Goal: Information Seeking & Learning: Learn about a topic

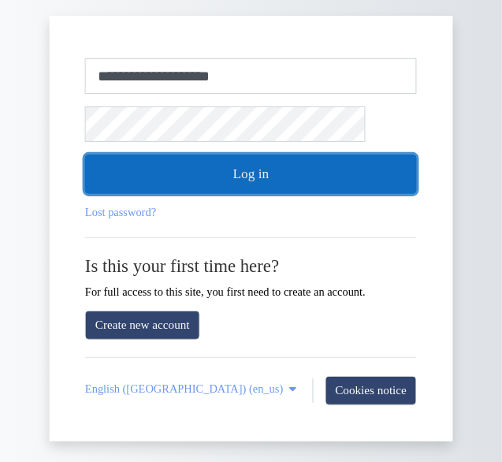
click at [261, 176] on button "Log in" at bounding box center [251, 174] width 332 height 39
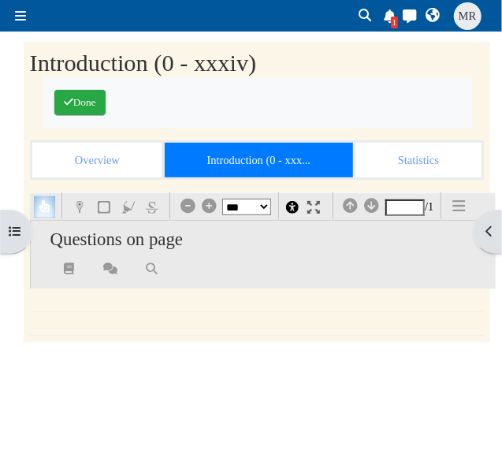
select select "*"
click at [26, 17] on span at bounding box center [20, 15] width 11 height 13
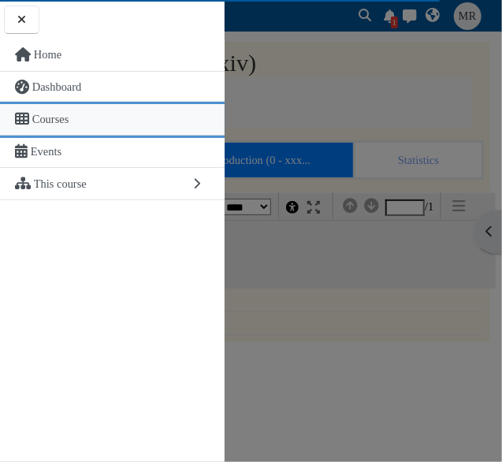
click at [59, 110] on link "Courses" at bounding box center [112, 120] width 225 height 32
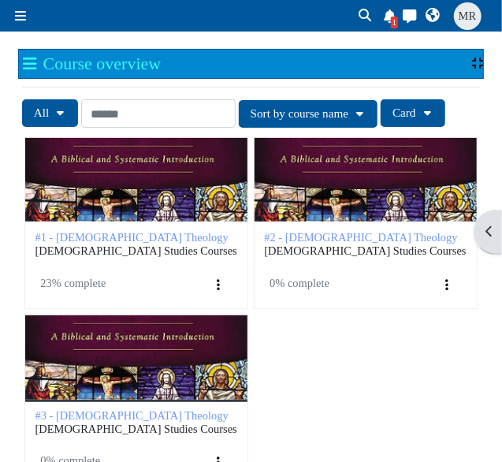
click at [160, 388] on div "#3 - Evangelical Theology" at bounding box center [136, 357] width 222 height 84
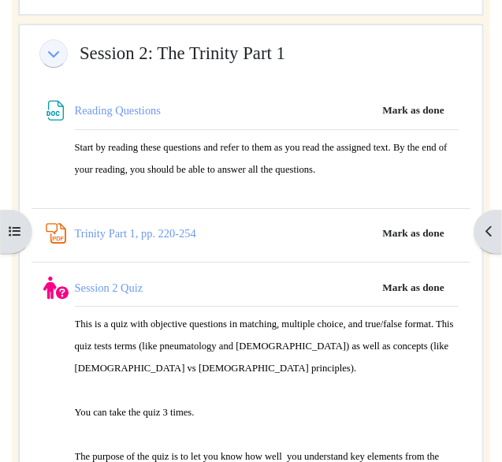
scroll to position [2804, 0]
click at [188, 227] on link "Trinity Part 1, pp. 220-254 PDF Annotation" at bounding box center [135, 233] width 121 height 13
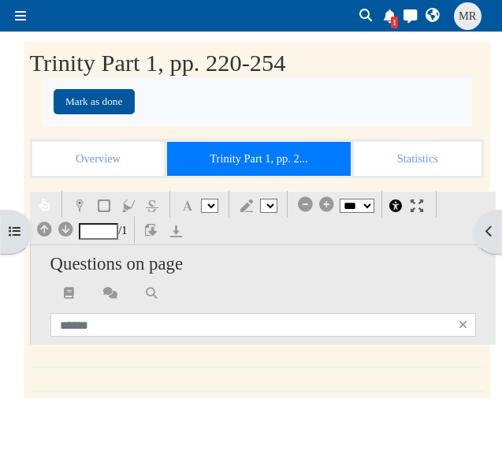
select select "*"
select select "**"
select select "*"
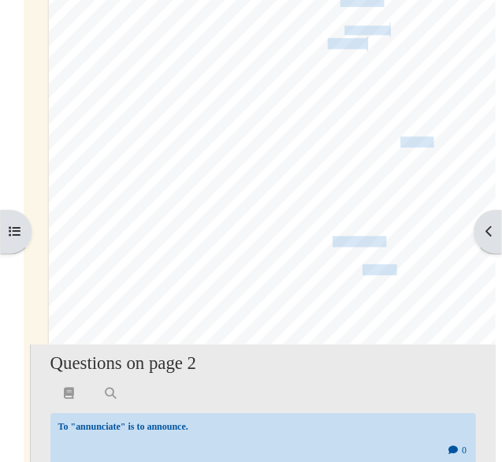
scroll to position [910, 0]
click at [397, 199] on div "§ 2.5 The [DEMOGRAPHIC_DATA] Who Rev!=als Himself [STREET_ADDRESS][PERSON_NAME]…" at bounding box center [283, 99] width 469 height 664
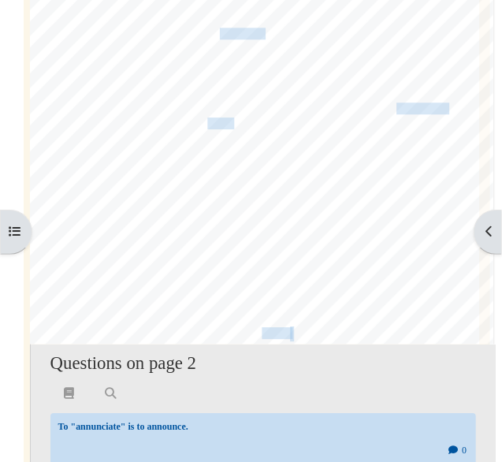
scroll to position [1478, 24]
click at [319, 135] on span "has revealed to us" at bounding box center [316, 139] width 73 height 15
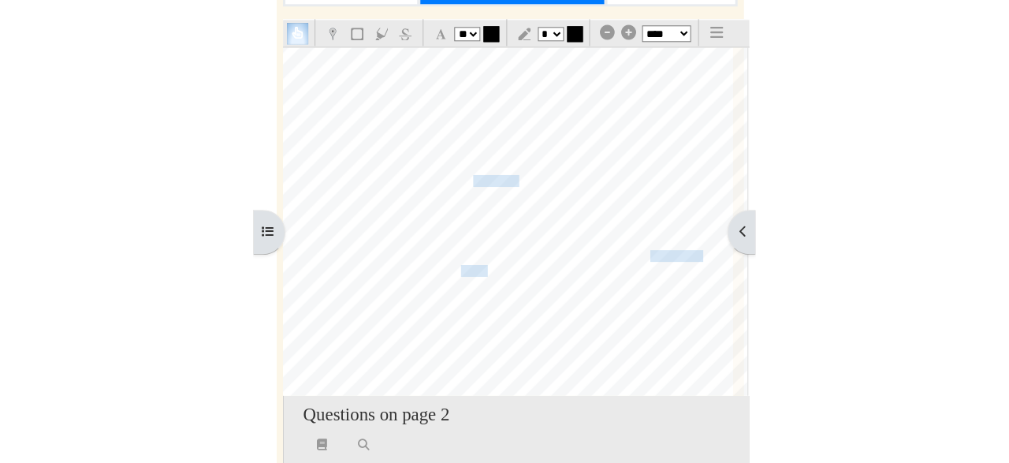
scroll to position [173, 0]
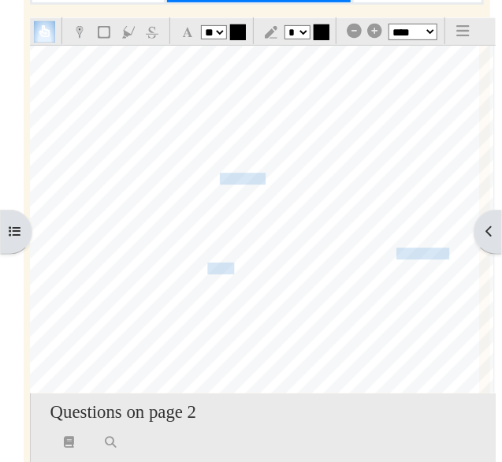
click at [201, 25] on select "* * ** ** ** ** ** ** ** ** ** ** ** **" at bounding box center [214, 32] width 26 height 14
click at [225, 31] on select "* * ** ** ** ** ** ** ** ** ** ** ** **" at bounding box center [214, 32] width 26 height 14
click at [285, 25] on select "* * * * * * * * * ** ** ** ** ** ** ** ** ** ** **" at bounding box center [298, 32] width 26 height 14
click at [311, 32] on select "* * * * * * * * * ** ** ** ** ** ** ** ** ** ** **" at bounding box center [298, 32] width 26 height 14
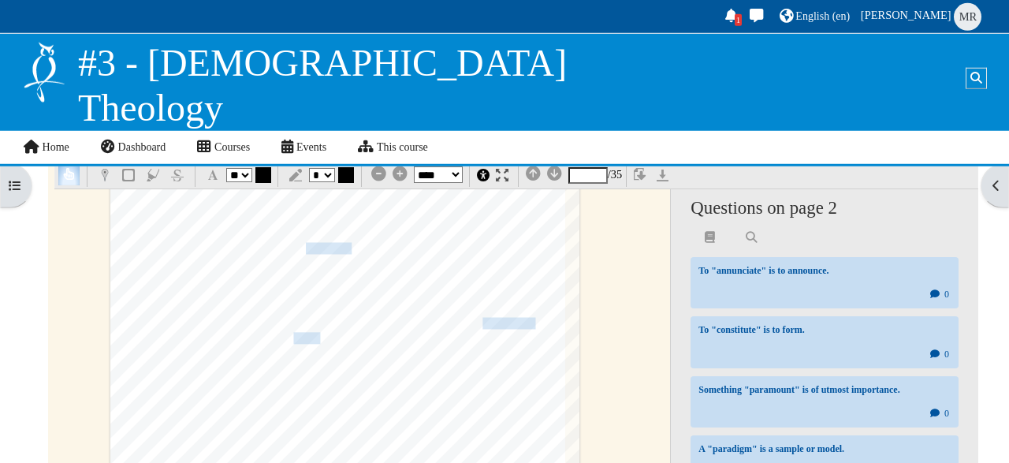
scroll to position [218, 0]
click at [502, 131] on div "Home Dashboard Courses Events This course Participants Participants Grades Chec…" at bounding box center [510, 147] width 977 height 33
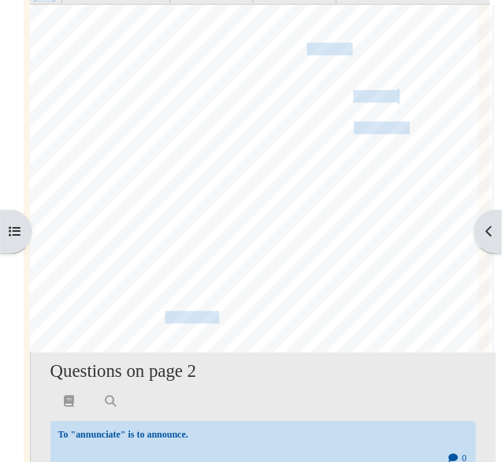
scroll to position [2794, 25]
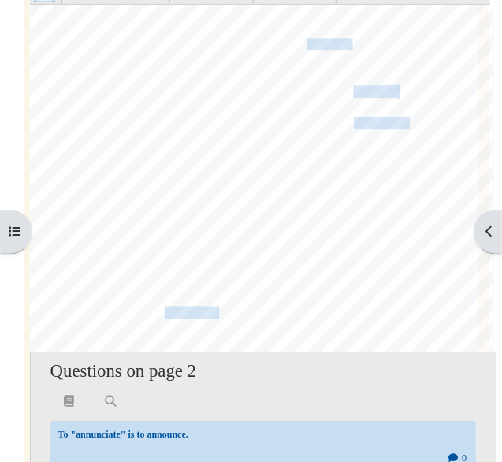
click at [382, 95] on span "immanent" at bounding box center [375, 92] width 46 height 16
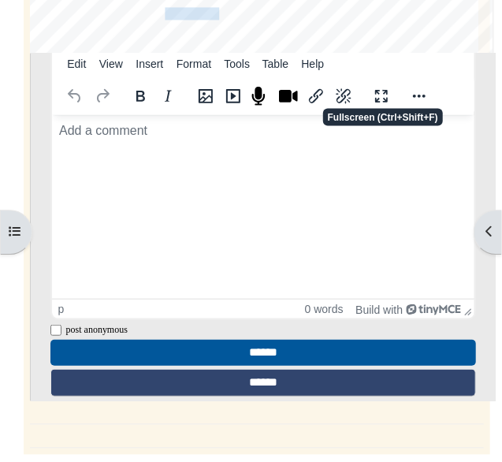
scroll to position [514, 0]
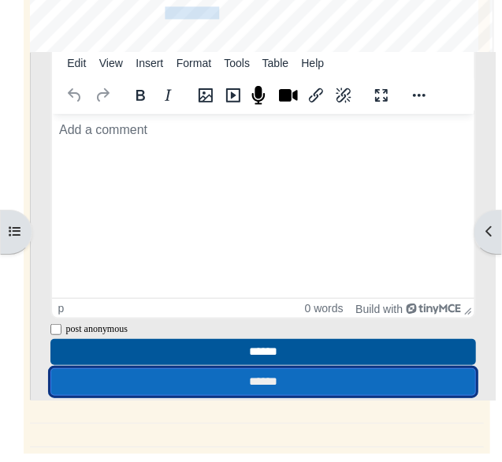
click at [357, 382] on input "******" at bounding box center [263, 382] width 427 height 28
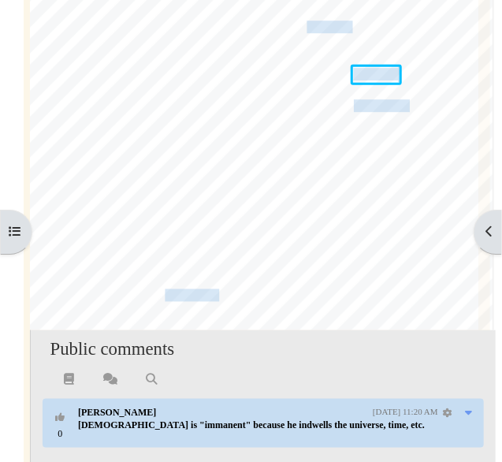
scroll to position [2777, 25]
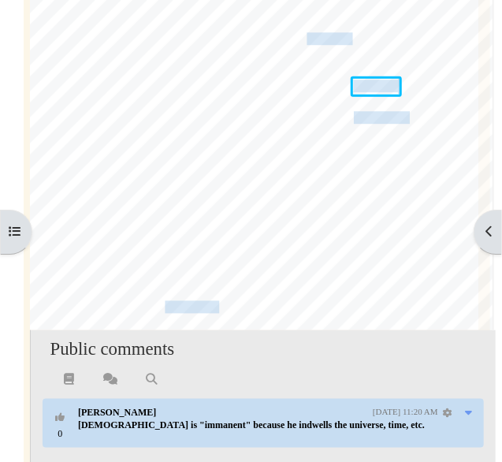
click at [344, 173] on div "224 The [DEMOGRAPHIC_DATA] of the [DEMOGRAPHIC_DATA] 4. Revelation as dialectic…" at bounding box center [258, 233] width 469 height 664
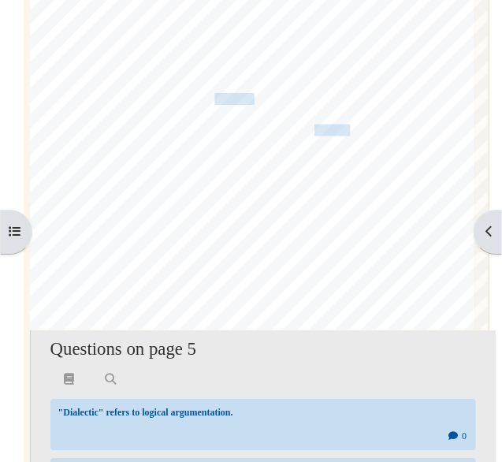
scroll to position [5397, 30]
click at [375, 178] on span "supernatural communica-" at bounding box center [409, 177] width 160 height 16
click at [341, 140] on span "light" at bounding box center [334, 145] width 21 height 10
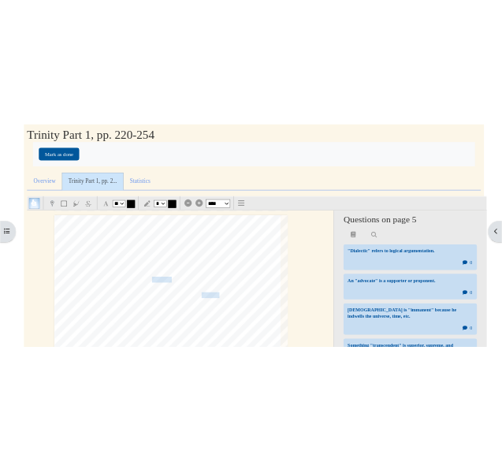
scroll to position [211, 0]
